Goal: Navigation & Orientation: Find specific page/section

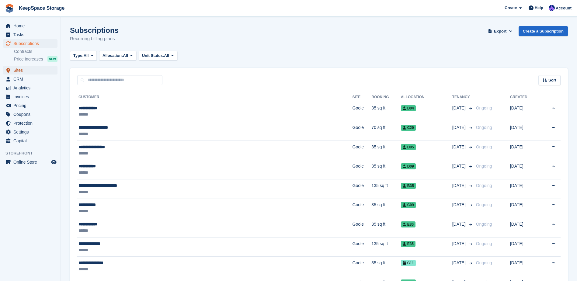
click at [33, 74] on span "Sites" at bounding box center [31, 70] width 36 height 9
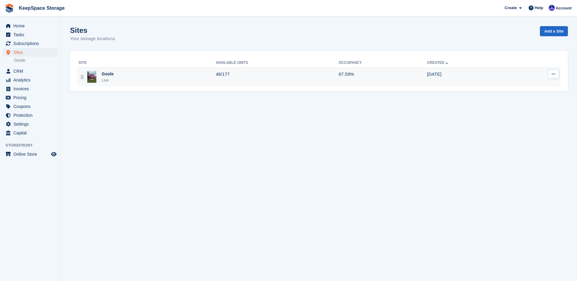
click at [184, 81] on div "Goole Live" at bounding box center [146, 77] width 137 height 12
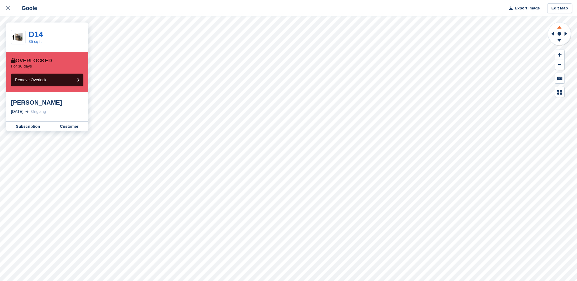
click at [561, 26] on icon at bounding box center [559, 27] width 16 height 8
